Goal: Transaction & Acquisition: Purchase product/service

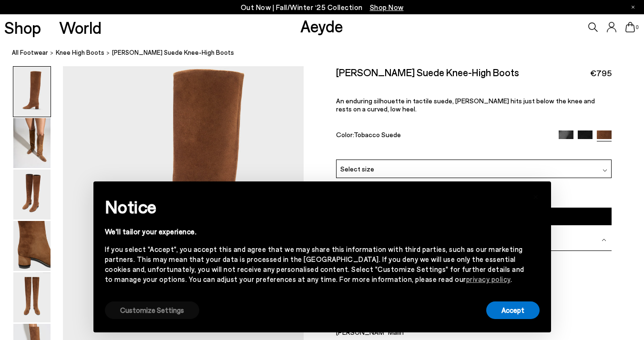
click at [171, 312] on button "Customize Settings" at bounding box center [152, 311] width 94 height 18
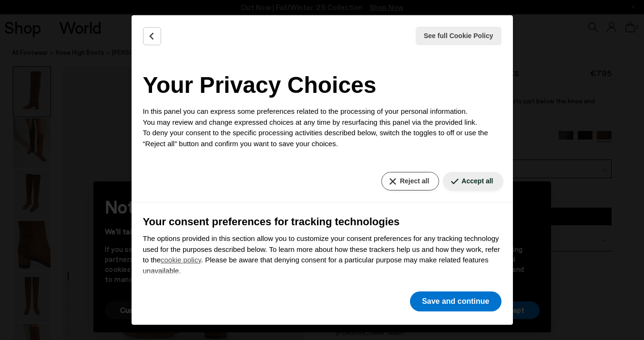
click at [416, 180] on button "Reject all" at bounding box center [410, 181] width 58 height 19
click at [424, 302] on button "Save and continue" at bounding box center [455, 302] width 91 height 20
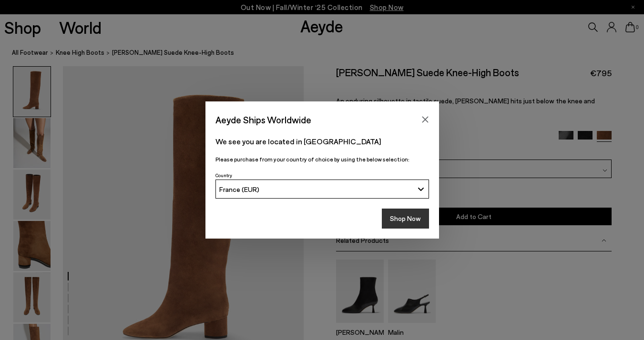
click at [405, 222] on button "Shop Now" at bounding box center [405, 219] width 47 height 20
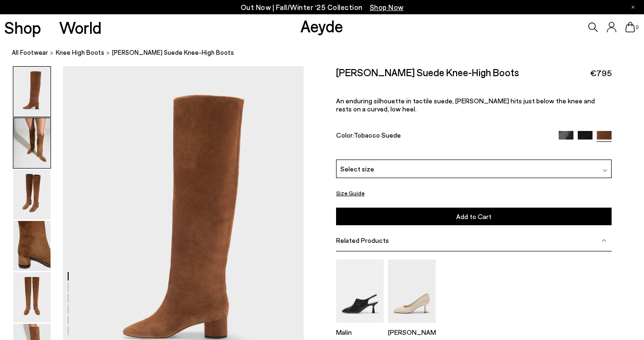
click at [46, 132] on img at bounding box center [31, 143] width 37 height 50
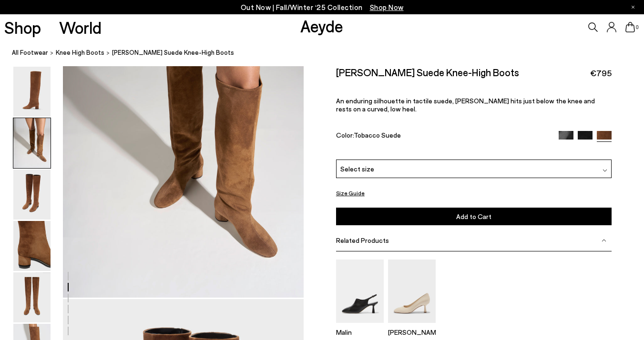
scroll to position [427, 0]
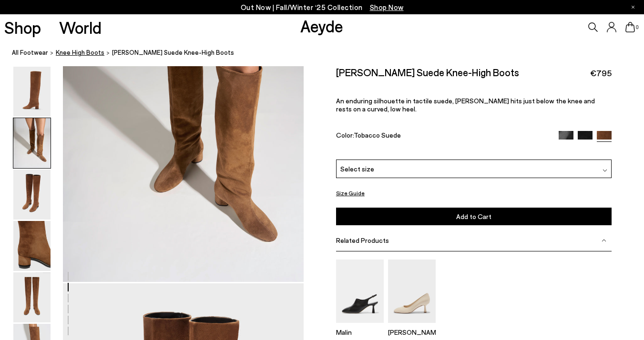
click at [94, 54] on span "knee high boots" at bounding box center [80, 53] width 49 height 8
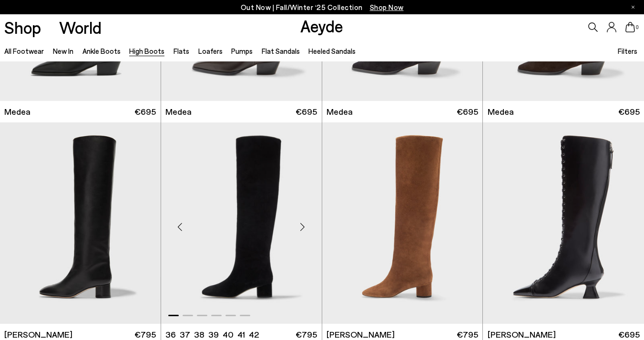
scroll to position [168, 0]
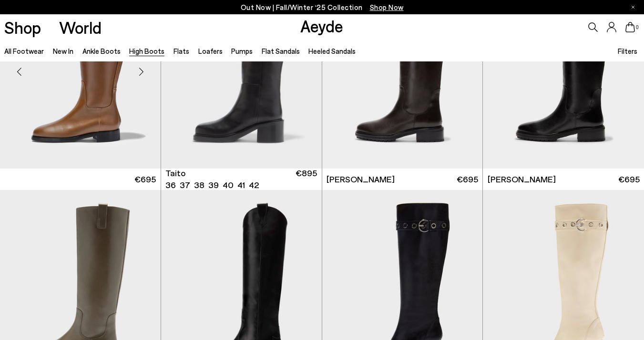
scroll to position [1856, 0]
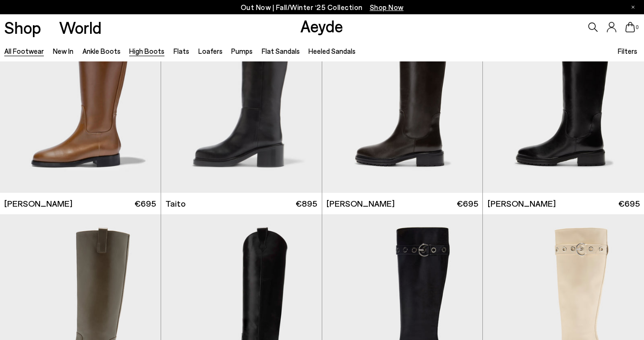
click at [36, 52] on link "All Footwear" at bounding box center [24, 51] width 40 height 9
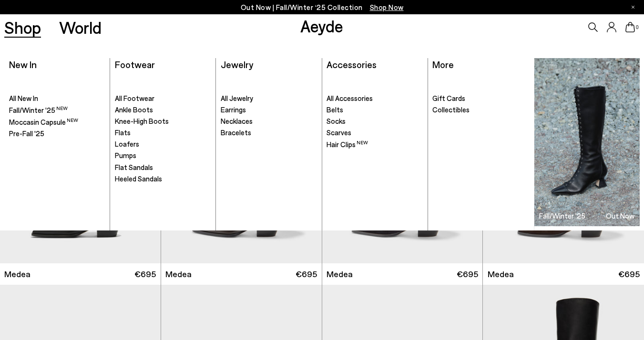
click at [26, 30] on link "Shop" at bounding box center [22, 27] width 37 height 17
click at [122, 118] on span "Knee-High Boots" at bounding box center [142, 121] width 54 height 9
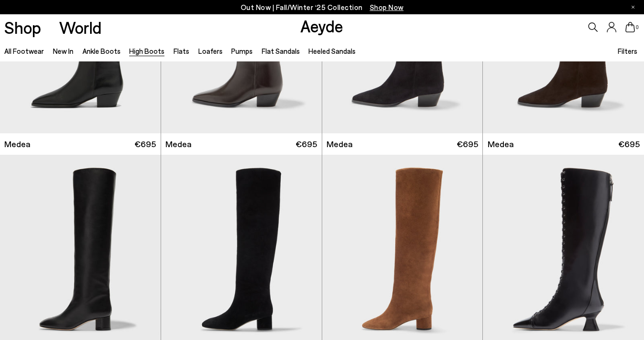
scroll to position [350, 0]
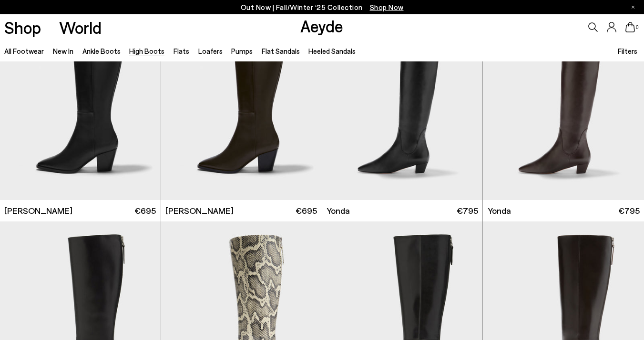
scroll to position [514, 0]
